Goal: Task Accomplishment & Management: Manage account settings

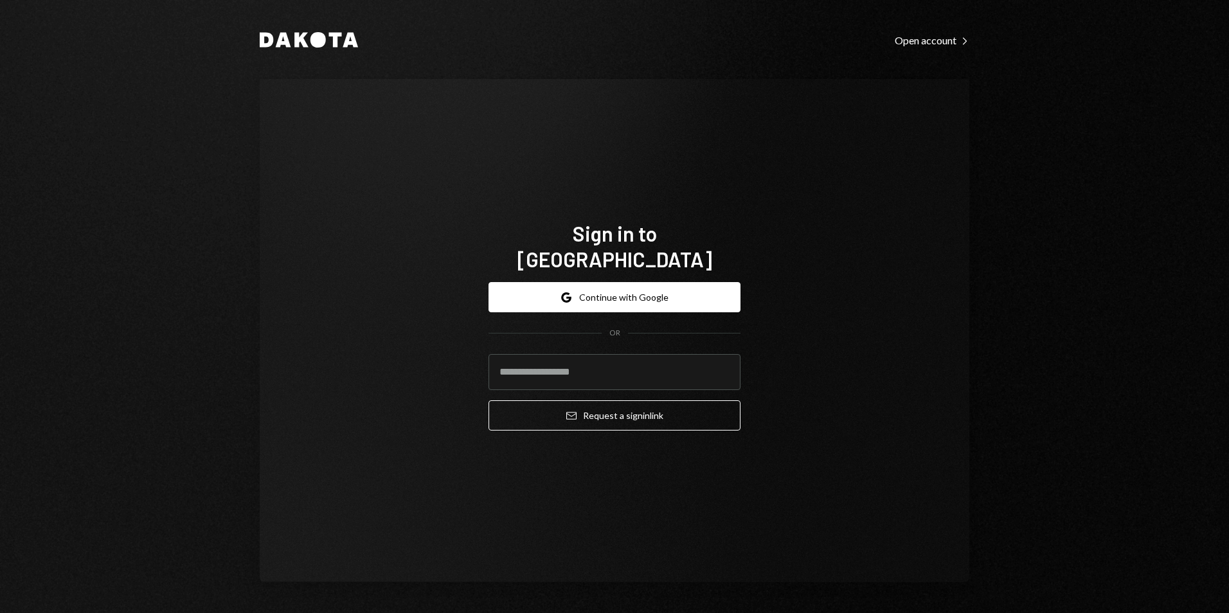
click at [599, 159] on div "Sign in to Dakota Google Continue with Google OR Email Request a sign in link" at bounding box center [614, 330] width 709 height 503
click at [638, 292] on button "Google Continue with Google" at bounding box center [614, 297] width 252 height 30
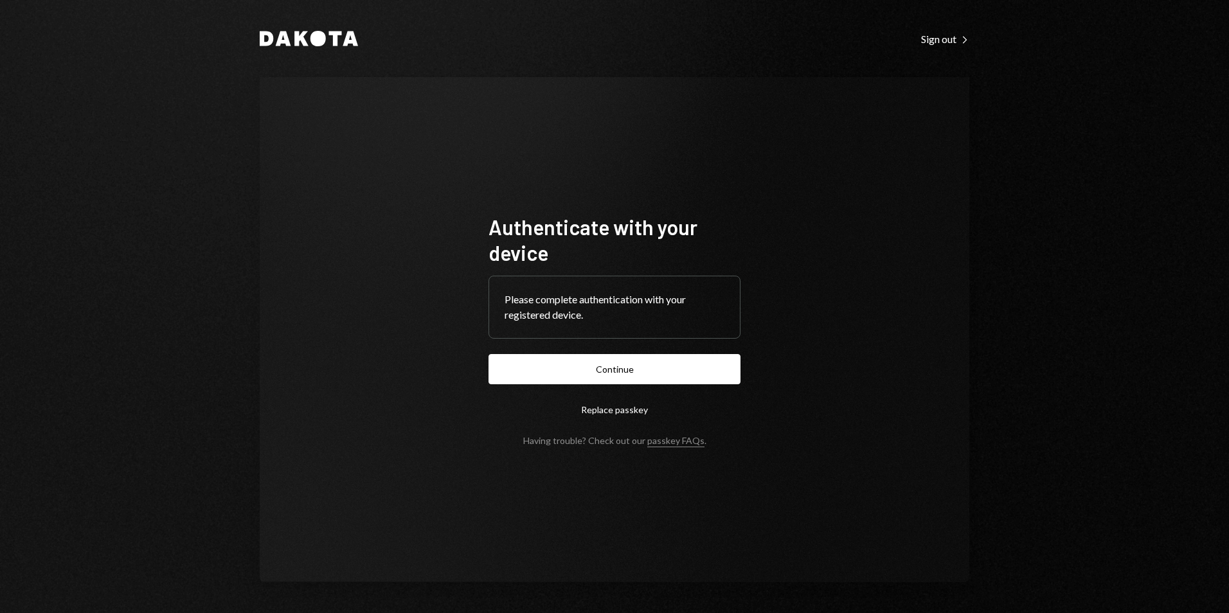
click at [627, 365] on button "Continue" at bounding box center [614, 369] width 252 height 30
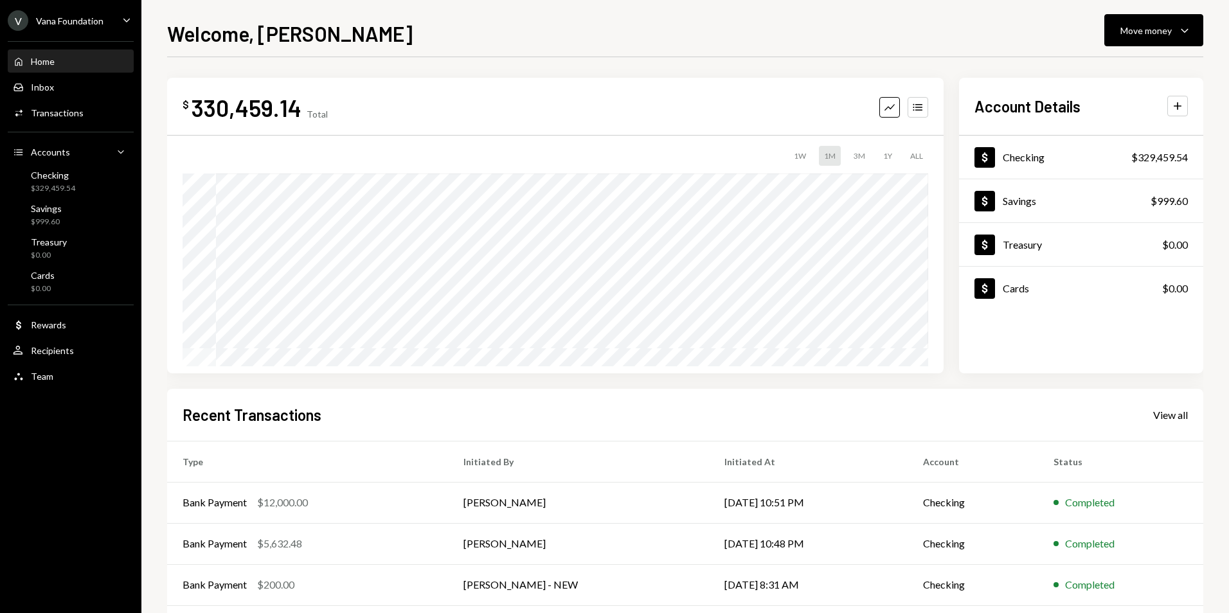
drag, startPoint x: 64, startPoint y: 9, endPoint x: 415, endPoint y: 18, distance: 350.4
click at [415, 18] on div "Welcome, [PERSON_NAME] Move money Caret Down" at bounding box center [685, 32] width 1036 height 28
drag, startPoint x: 301, startPoint y: 112, endPoint x: 192, endPoint y: 115, distance: 108.6
click at [192, 115] on div "330,459.14" at bounding box center [247, 107] width 110 height 29
copy div "330,459.14"
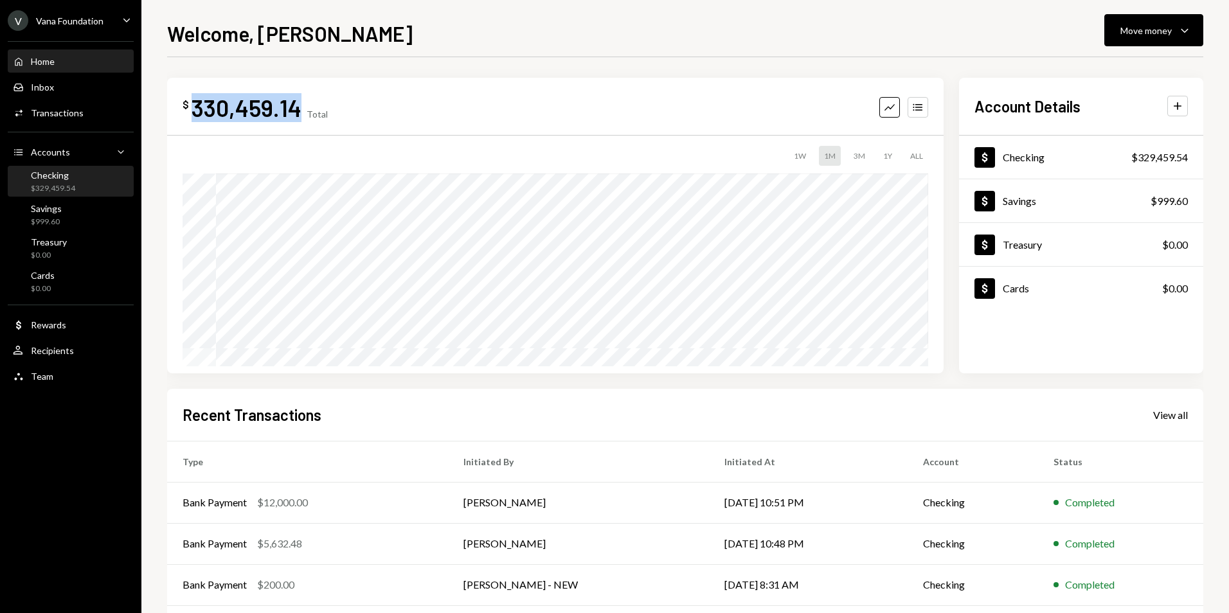
click at [56, 176] on div "Checking" at bounding box center [53, 175] width 44 height 11
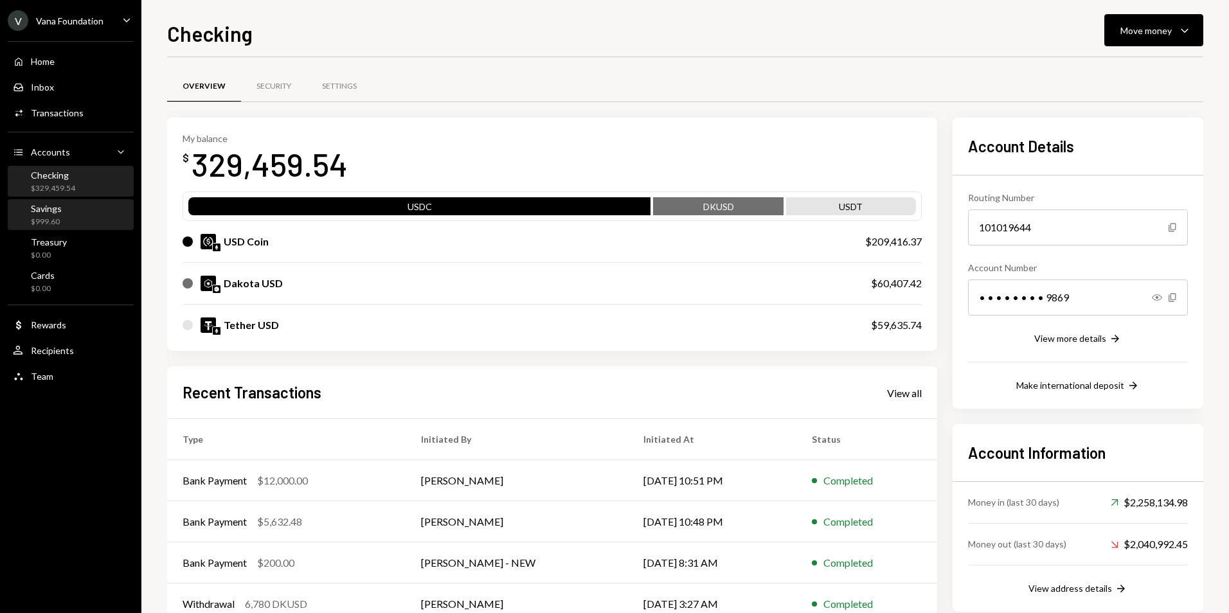
click at [65, 216] on div "Savings $999.60" at bounding box center [71, 215] width 116 height 24
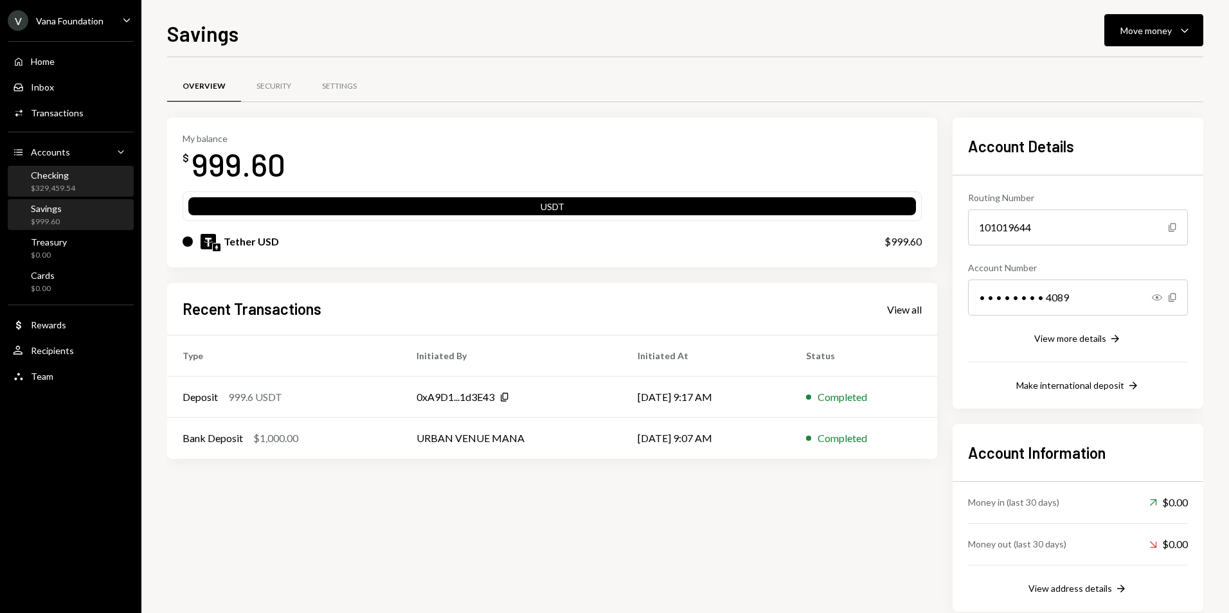
click at [60, 192] on div "$329,459.54" at bounding box center [53, 188] width 44 height 11
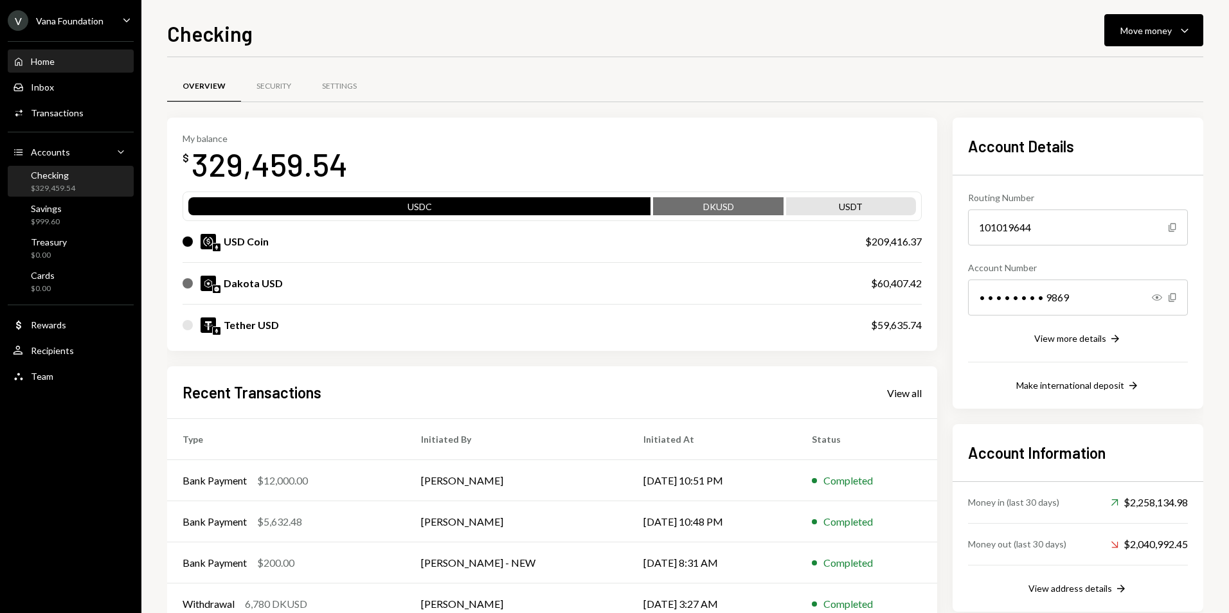
click at [33, 56] on div "Home Home" at bounding box center [34, 62] width 42 height 12
